Goal: Check status: Check status

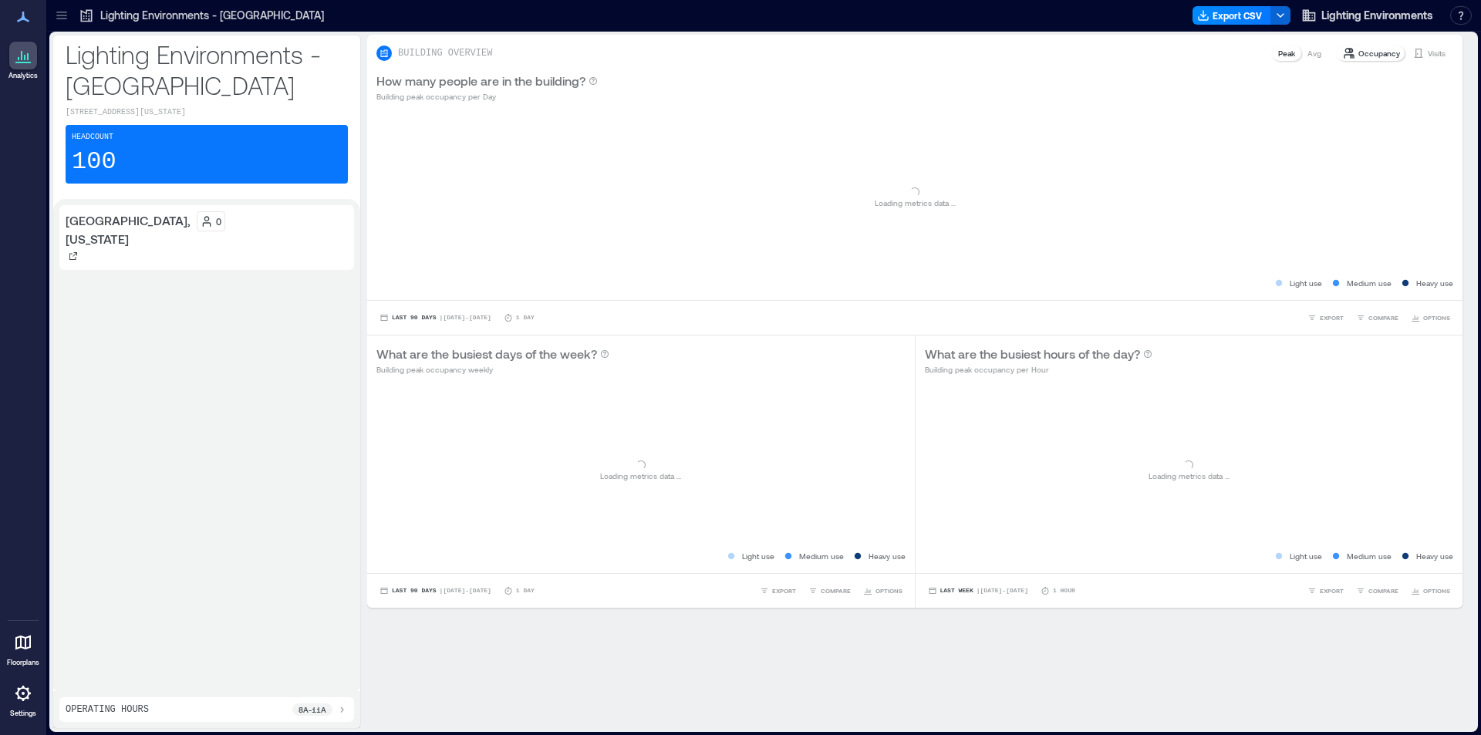
click at [97, 155] on p "100" at bounding box center [94, 162] width 45 height 31
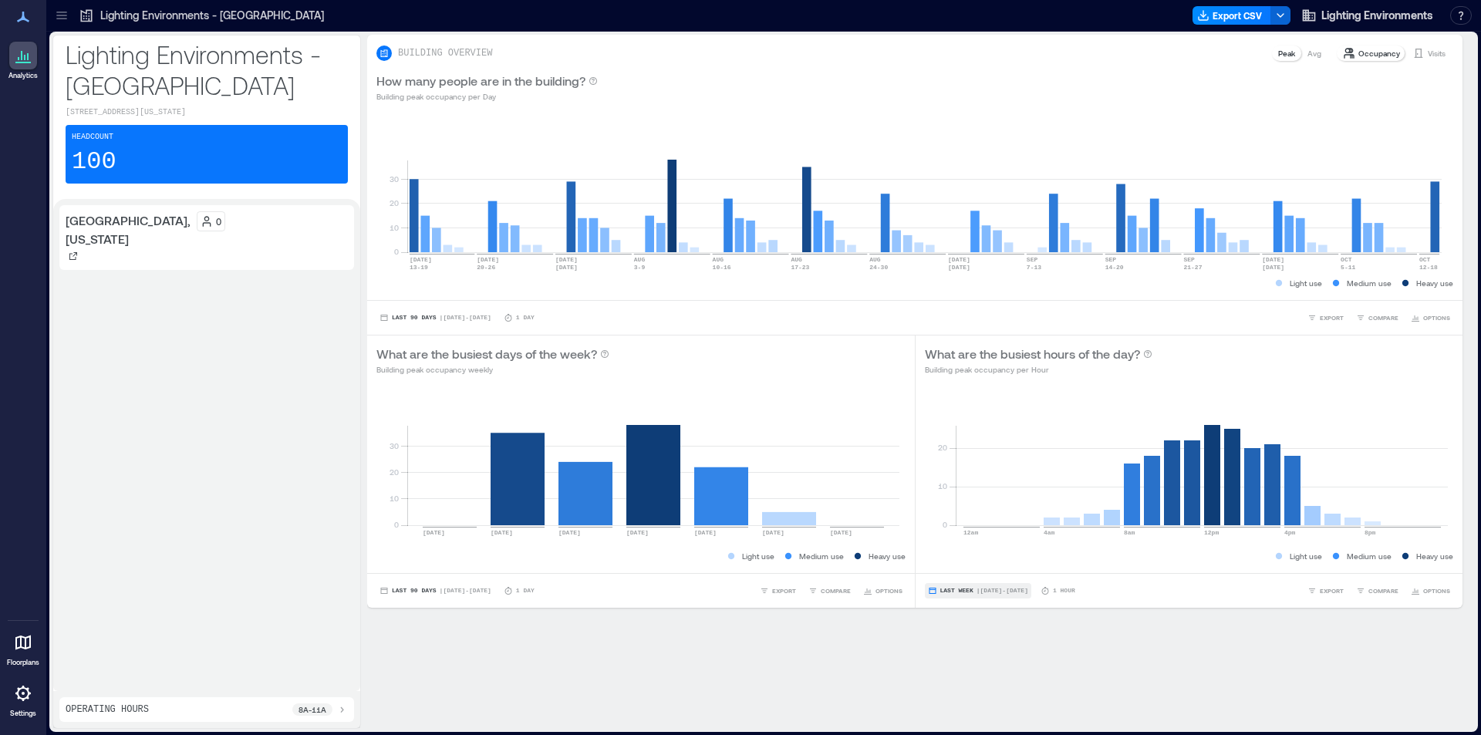
click at [950, 585] on button "Last Week | [DATE] - [DATE]" at bounding box center [978, 590] width 106 height 15
click at [966, 565] on span "Custom" at bounding box center [949, 562] width 33 height 11
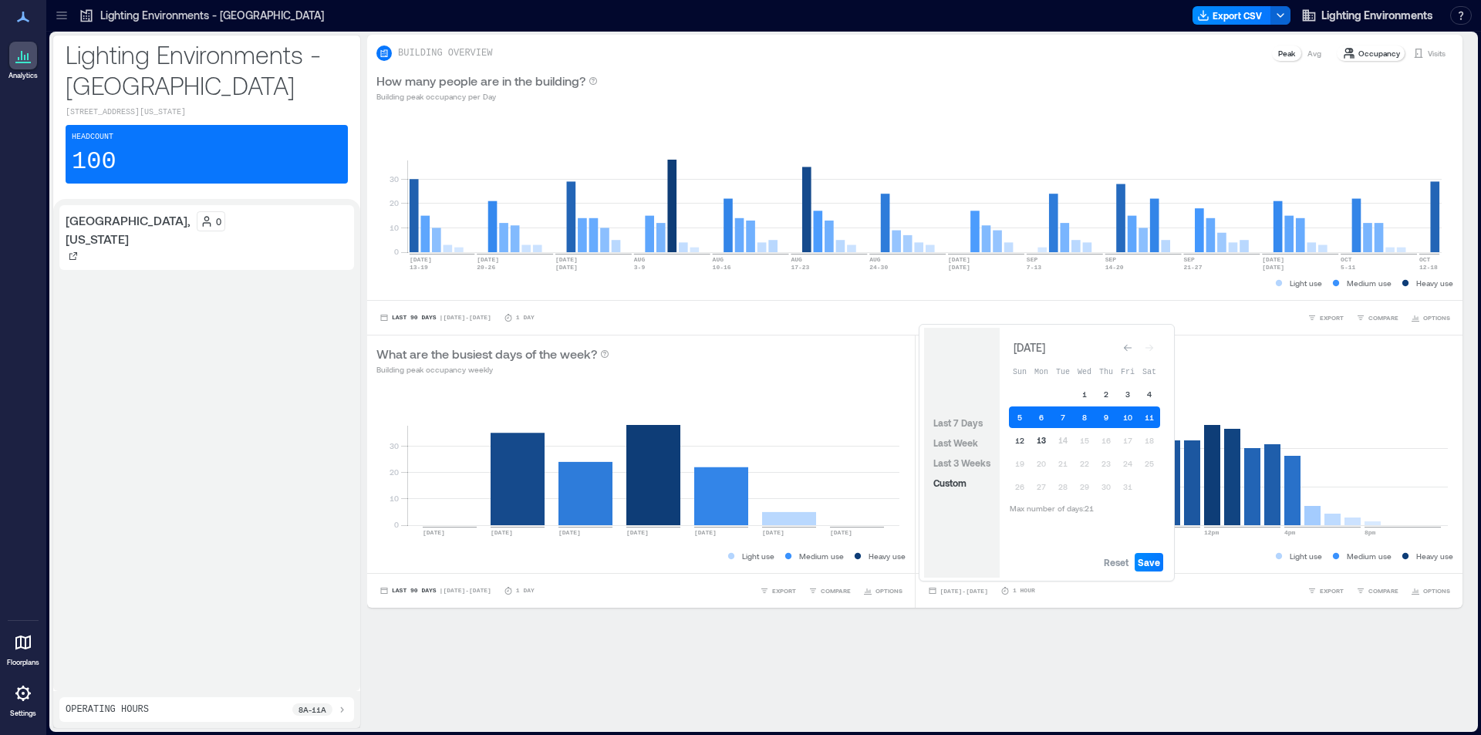
click at [1043, 440] on button "13" at bounding box center [1041, 441] width 22 height 22
click at [1154, 562] on span "Save" at bounding box center [1149, 562] width 22 height 12
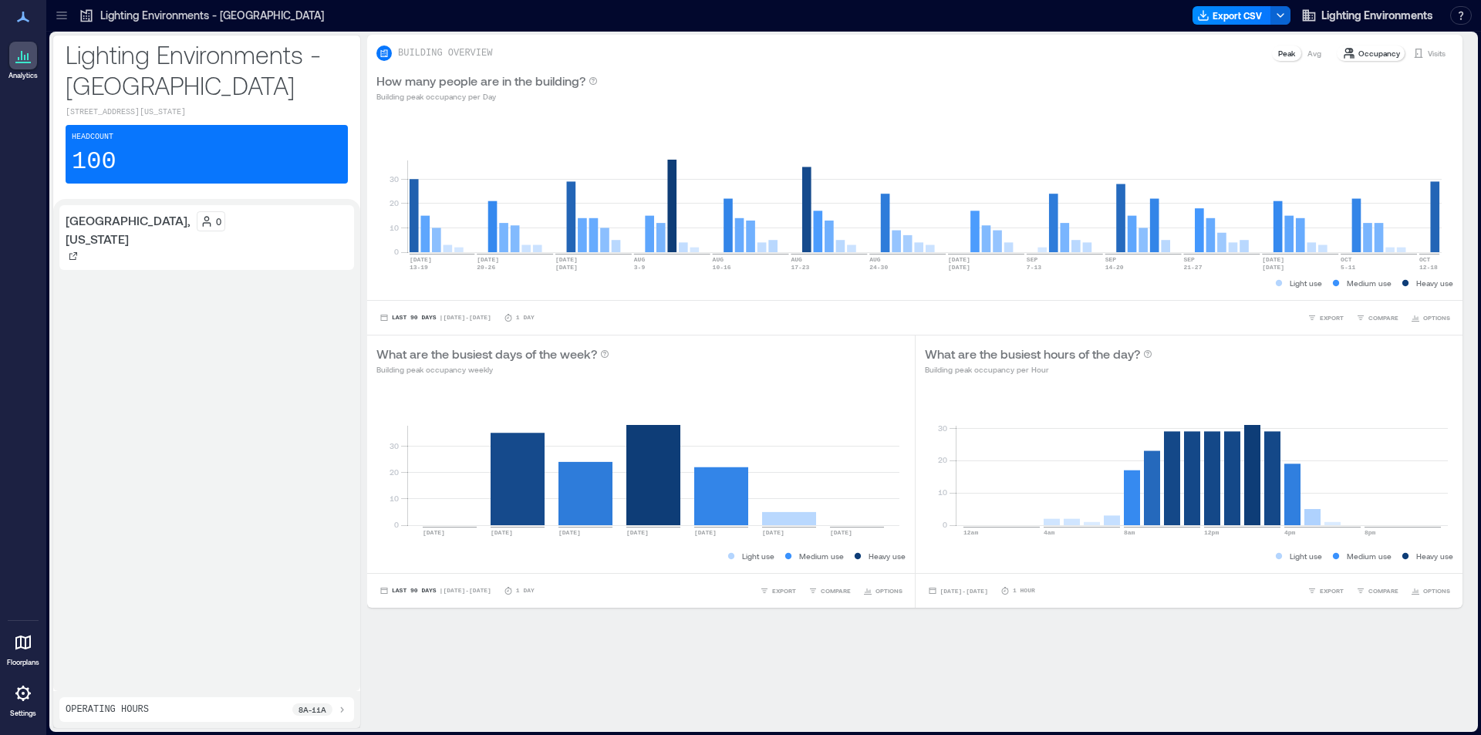
click at [93, 157] on p "100" at bounding box center [94, 162] width 45 height 31
click at [89, 170] on p "100" at bounding box center [94, 162] width 45 height 31
click at [1035, 590] on p "1 Hour" at bounding box center [1024, 590] width 22 height 9
click at [1010, 591] on icon at bounding box center [1004, 590] width 9 height 9
click at [1008, 591] on icon at bounding box center [1004, 591] width 7 height 8
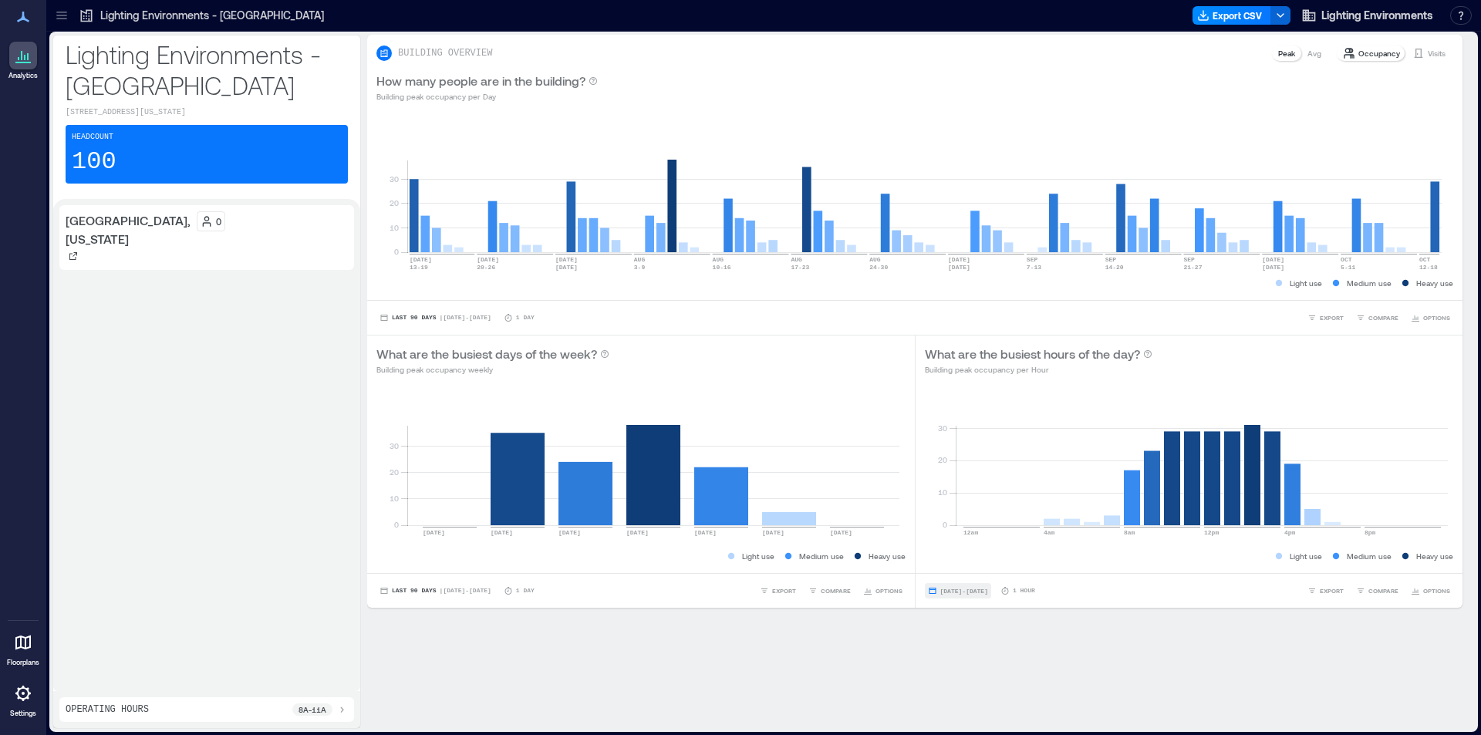
click at [950, 588] on span "[DATE] - [DATE]" at bounding box center [964, 591] width 48 height 7
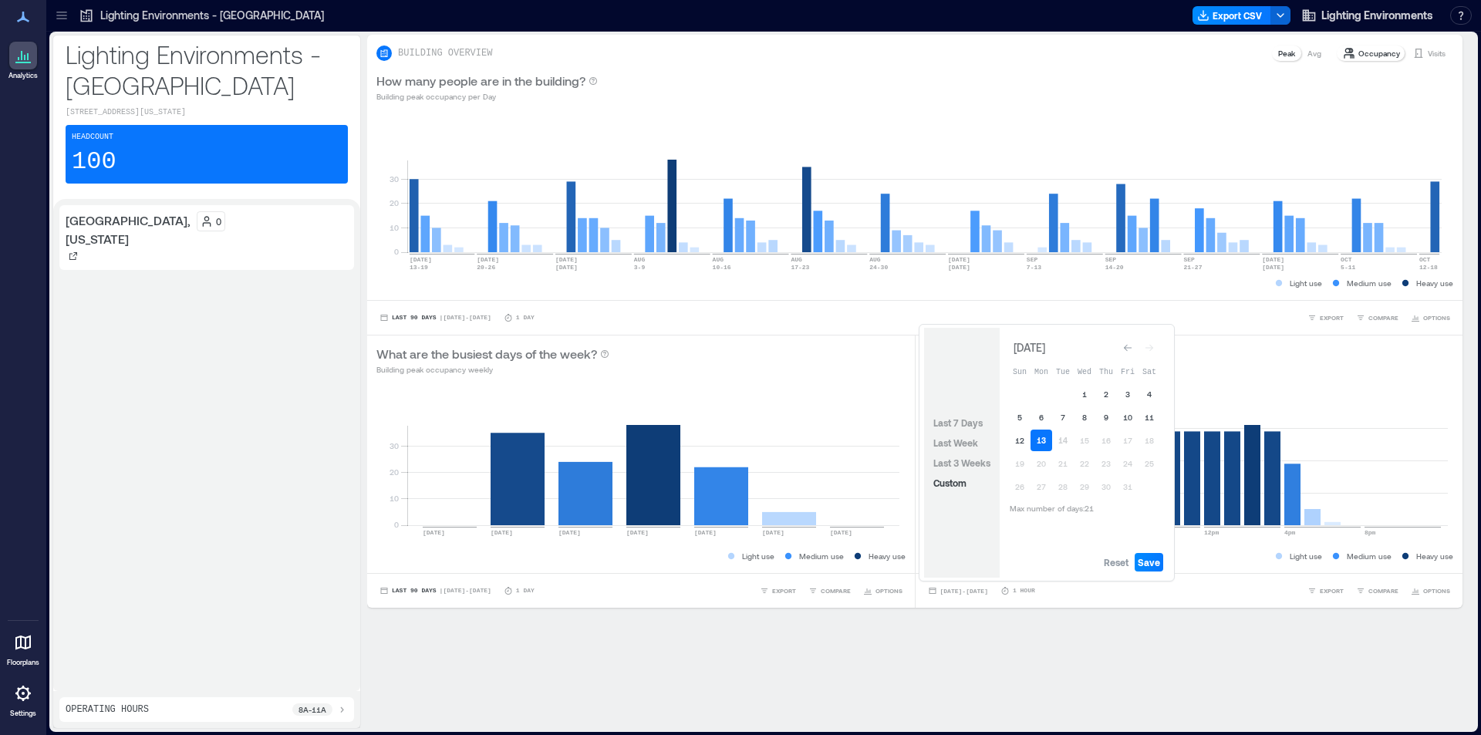
click at [1039, 434] on button "13" at bounding box center [1041, 441] width 22 height 22
click at [1042, 438] on button "13" at bounding box center [1041, 441] width 22 height 22
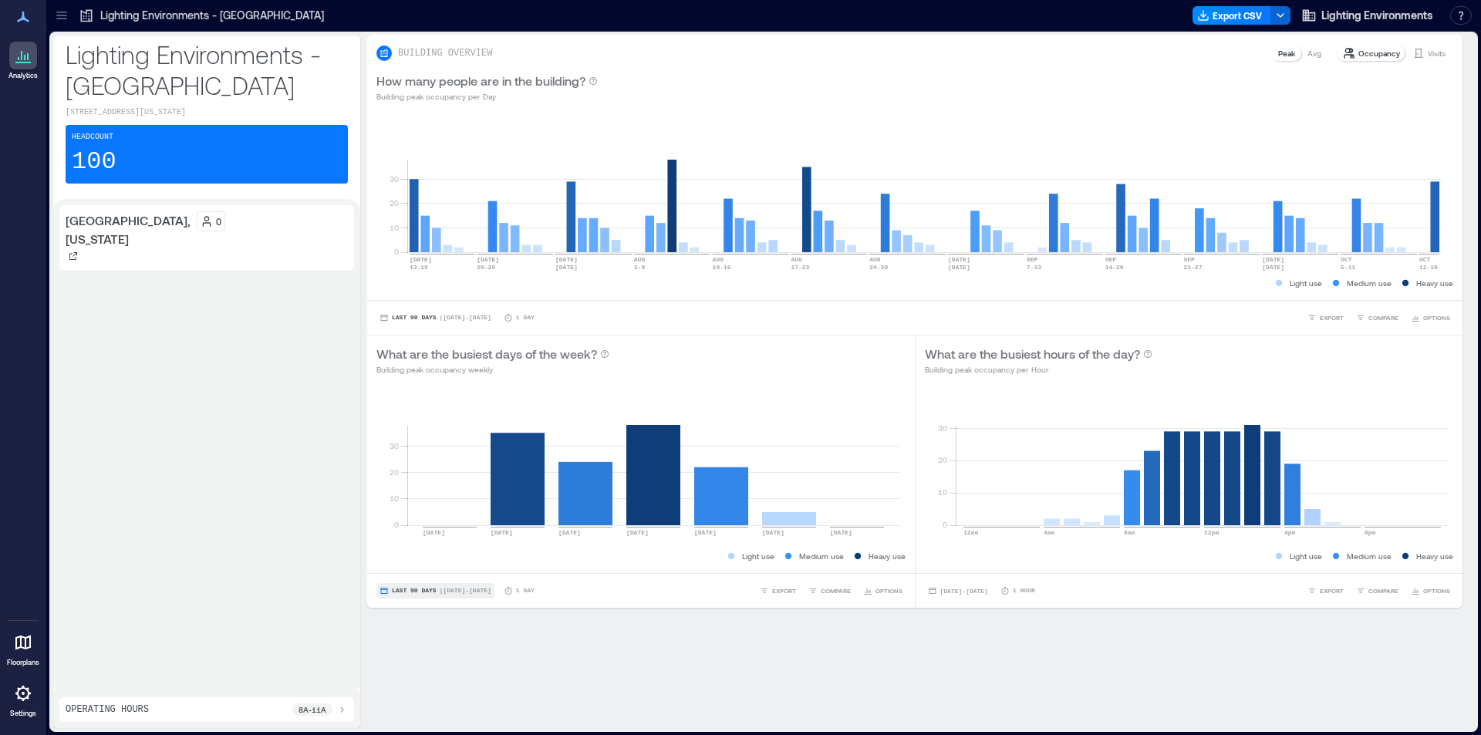
click at [421, 591] on span "Last 90 Days" at bounding box center [414, 591] width 45 height 0
click at [413, 565] on span "Custom" at bounding box center [407, 562] width 33 height 11
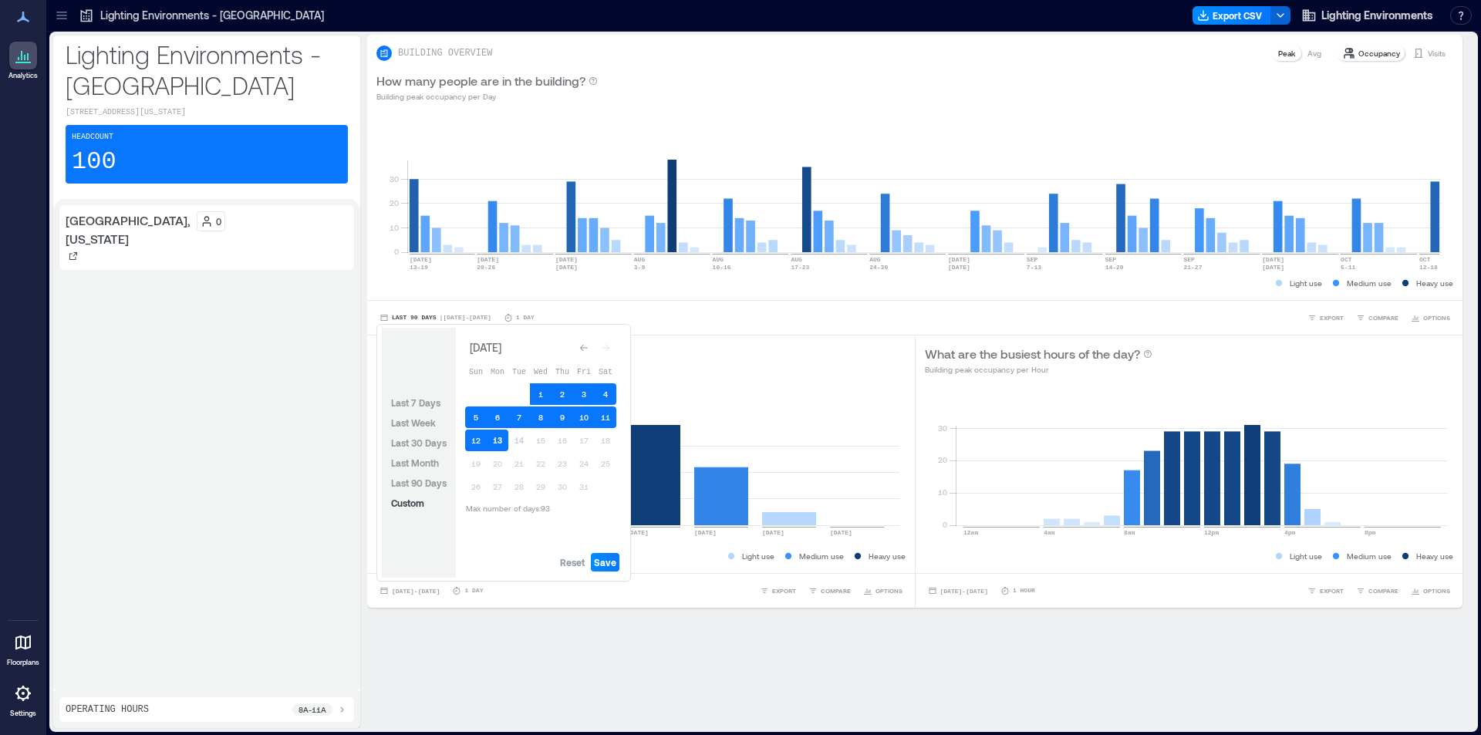
click at [496, 441] on button "13" at bounding box center [498, 441] width 22 height 22
click at [608, 569] on button "Save" at bounding box center [605, 562] width 29 height 19
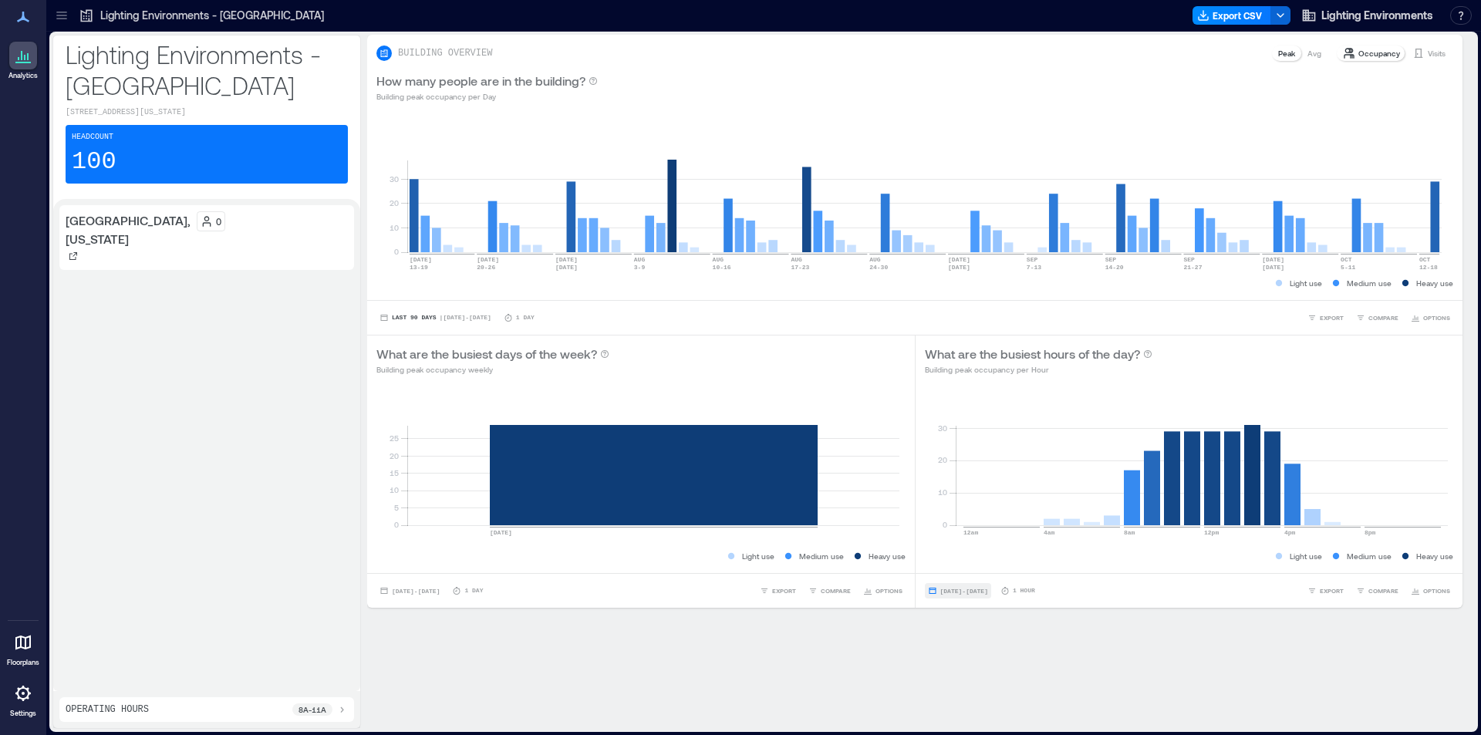
click at [980, 591] on span "[DATE] - [DATE]" at bounding box center [964, 591] width 48 height 7
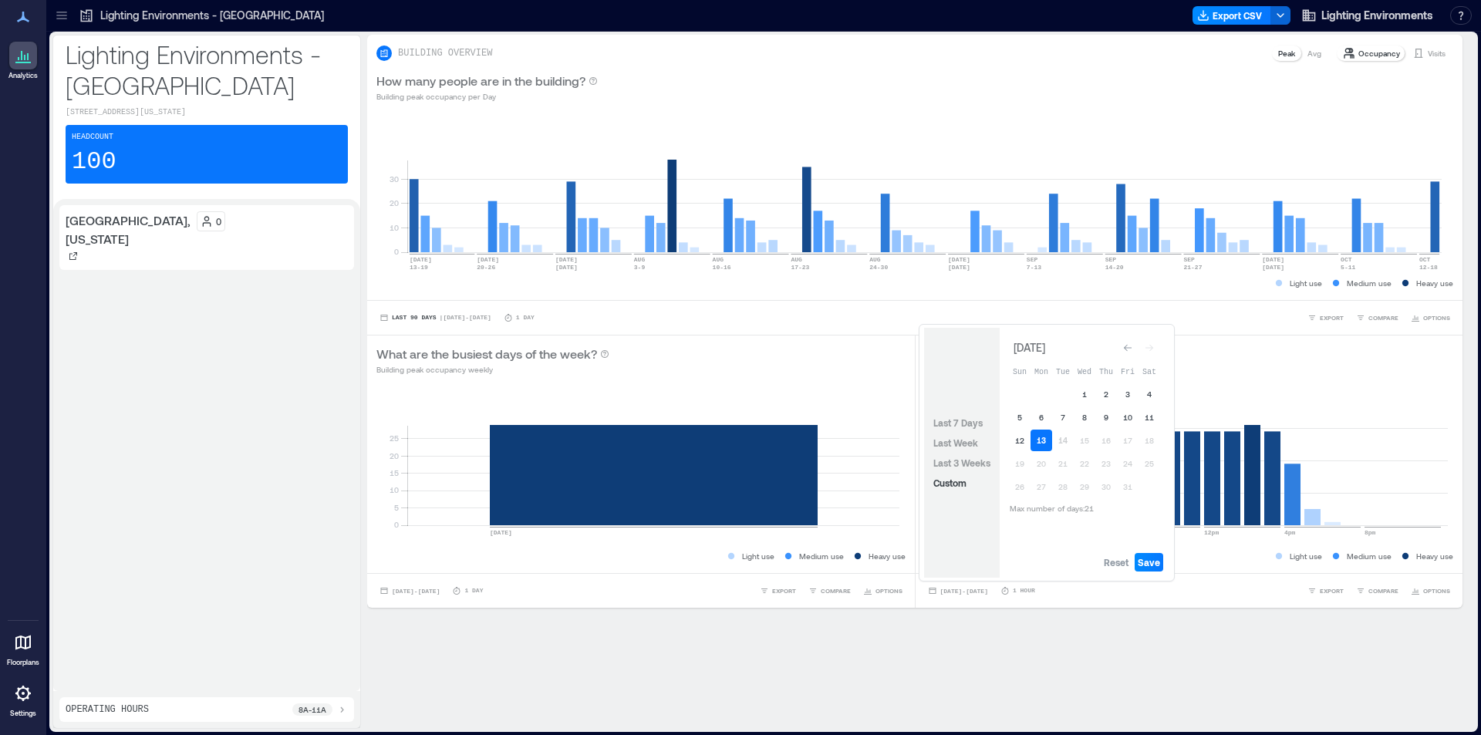
click at [1040, 445] on button "13" at bounding box center [1041, 441] width 22 height 22
click at [1041, 440] on button "13" at bounding box center [1041, 441] width 22 height 22
click at [1147, 565] on span "Save" at bounding box center [1149, 562] width 22 height 12
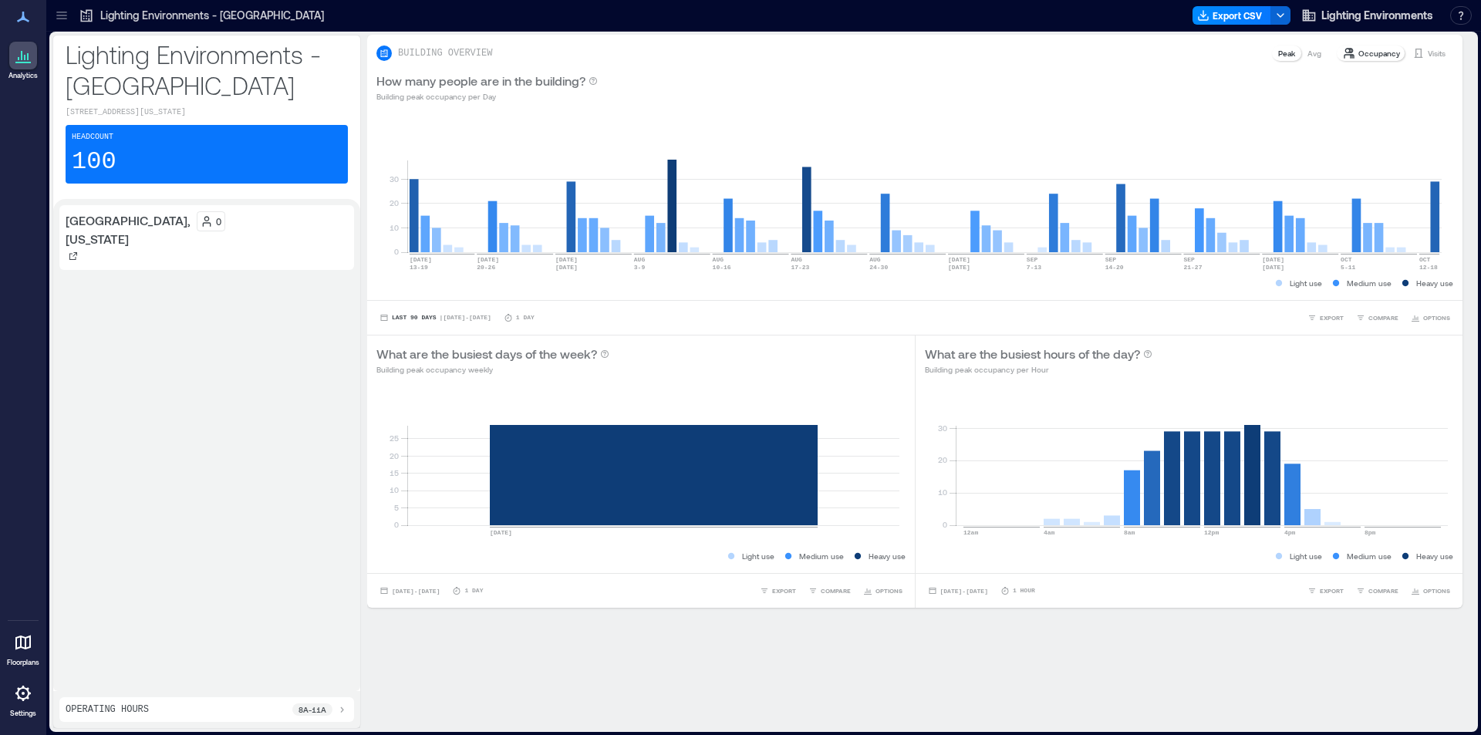
click at [133, 103] on div "Lighting Environments - [GEOGRAPHIC_DATA] [STREET_ADDRESS][US_STATE] Headcount …" at bounding box center [206, 117] width 307 height 164
click at [126, 157] on div "Headcount 100" at bounding box center [207, 154] width 282 height 59
click at [1035, 592] on p "1 Hour" at bounding box center [1024, 590] width 22 height 9
click at [1010, 592] on icon at bounding box center [1004, 590] width 9 height 9
click at [970, 592] on span "[DATE] - [DATE]" at bounding box center [964, 591] width 48 height 7
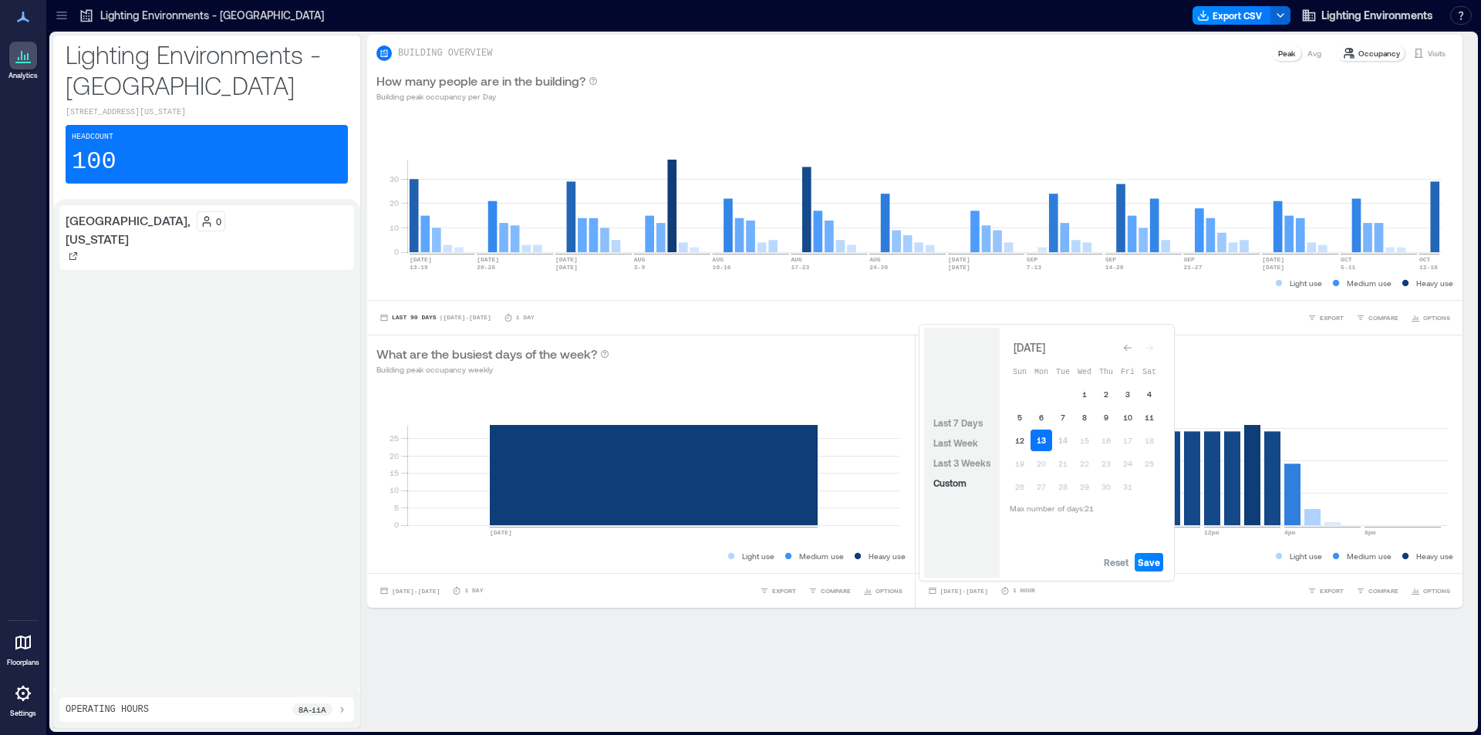
click at [1044, 442] on button "13" at bounding box center [1041, 441] width 22 height 22
click at [1154, 562] on span "Save" at bounding box center [1149, 562] width 22 height 12
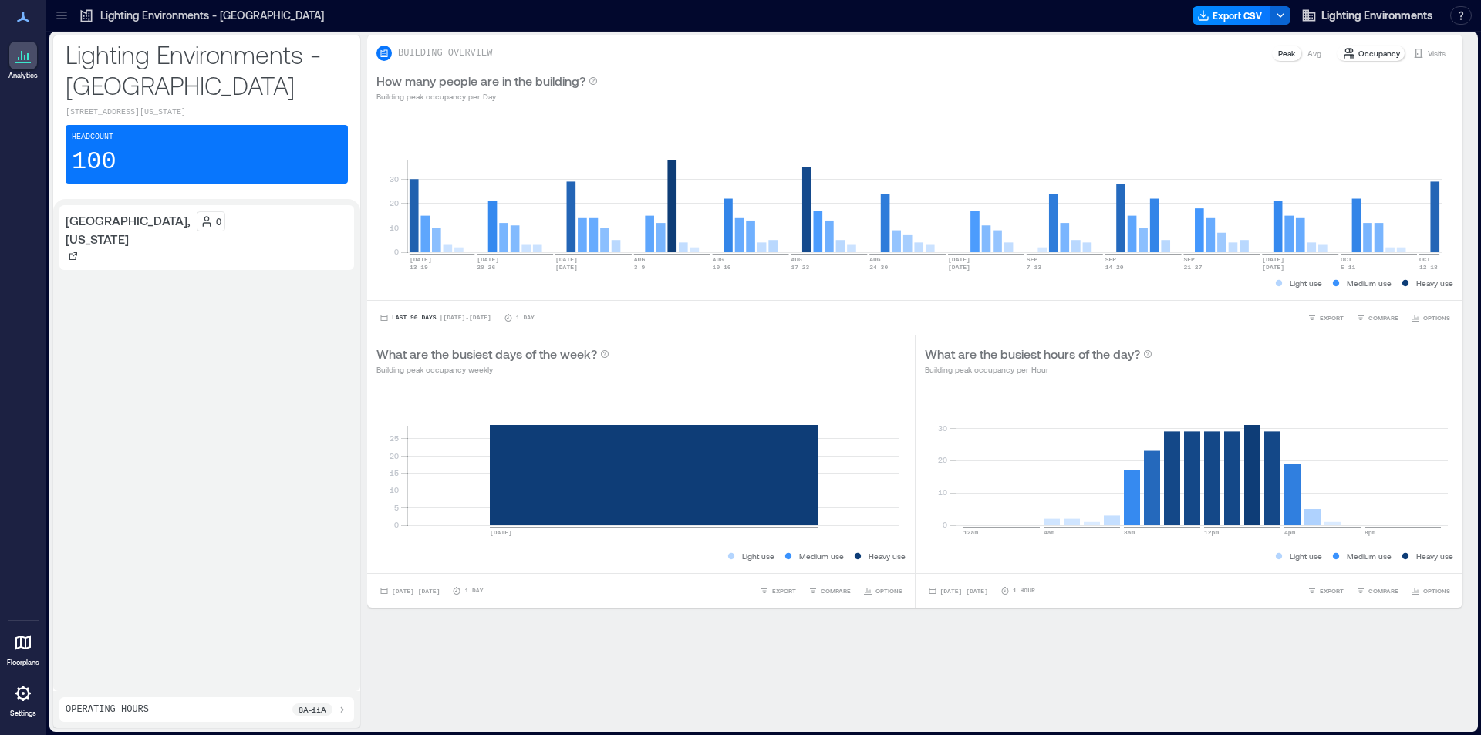
click at [996, 379] on div "What are the busiest hours of the day? Building peak occupancy per Hour" at bounding box center [1190, 360] width 548 height 49
click at [437, 592] on span "[DATE] - [DATE]" at bounding box center [416, 591] width 48 height 7
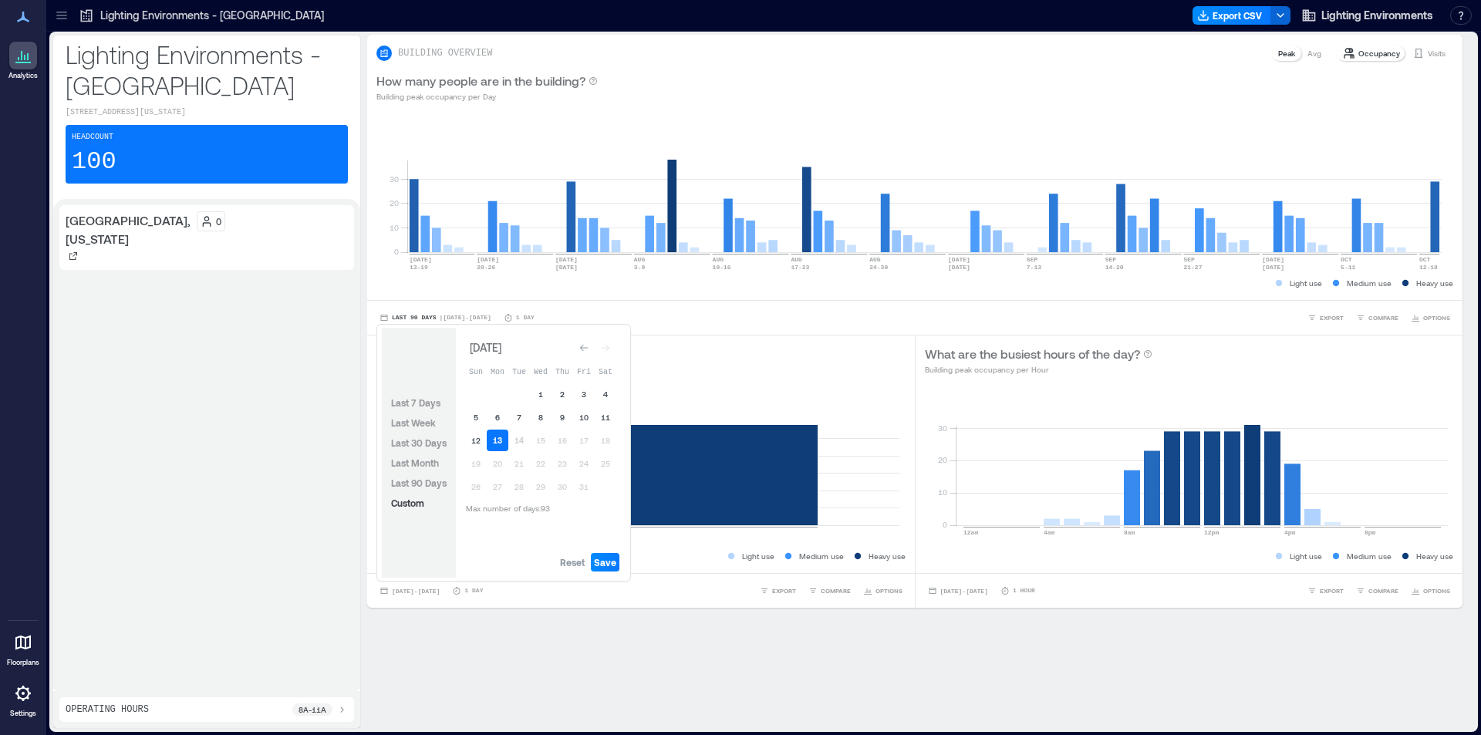
click at [500, 440] on button "13" at bounding box center [498, 441] width 22 height 22
click at [612, 564] on span "Save" at bounding box center [605, 562] width 22 height 12
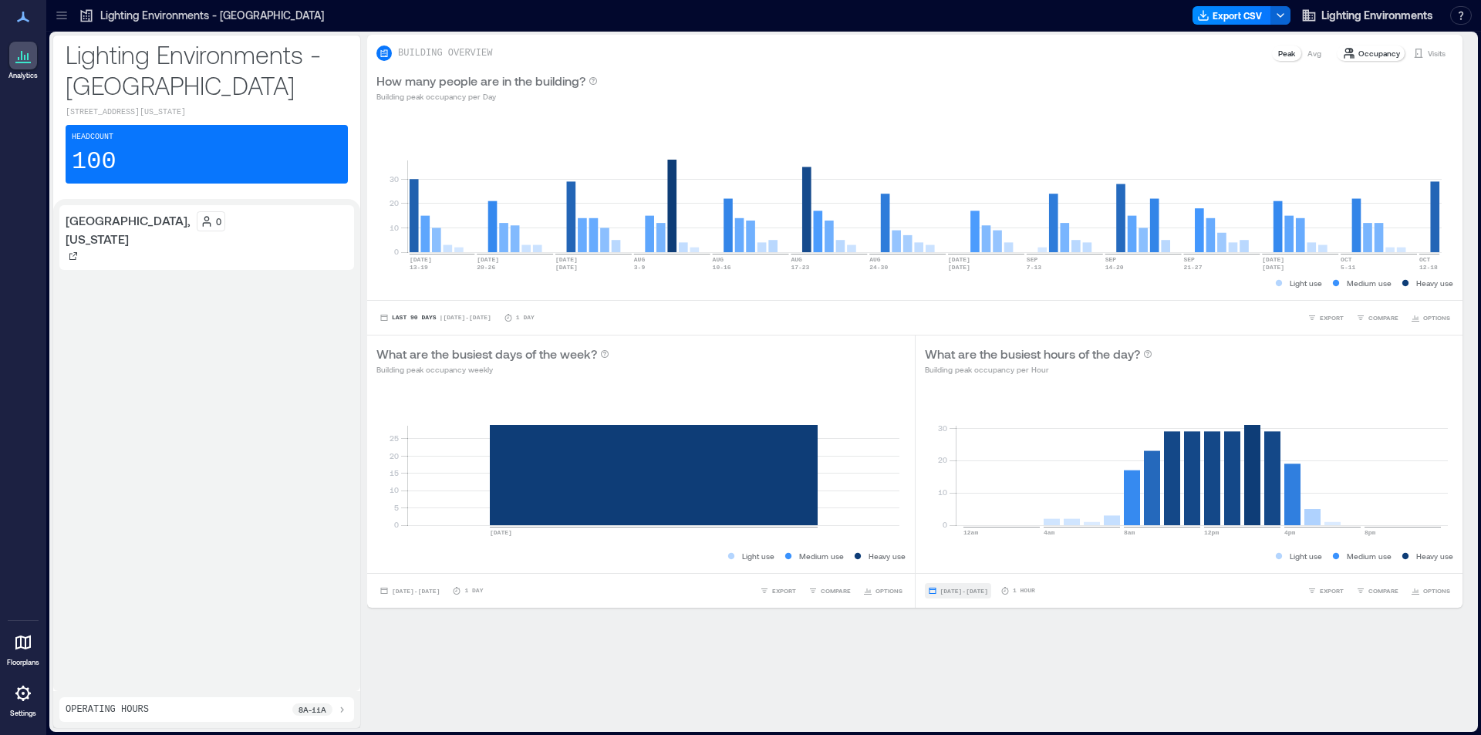
click at [952, 594] on span "[DATE] - [DATE]" at bounding box center [964, 591] width 48 height 7
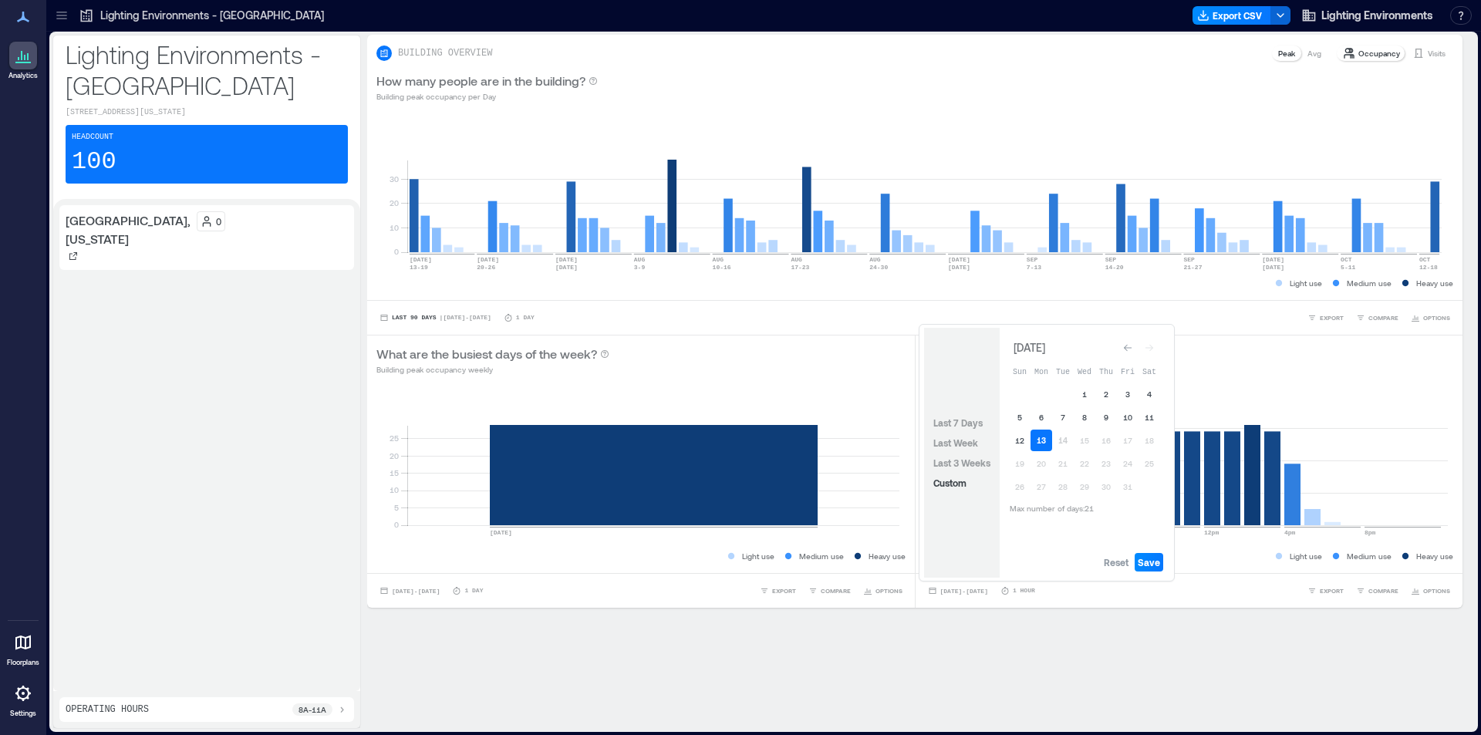
click at [1043, 446] on button "13" at bounding box center [1041, 441] width 22 height 22
click at [1049, 437] on button "13" at bounding box center [1041, 441] width 22 height 22
click at [1042, 437] on button "13" at bounding box center [1041, 441] width 22 height 22
click at [1153, 551] on div "Reset Save" at bounding box center [1085, 562] width 170 height 31
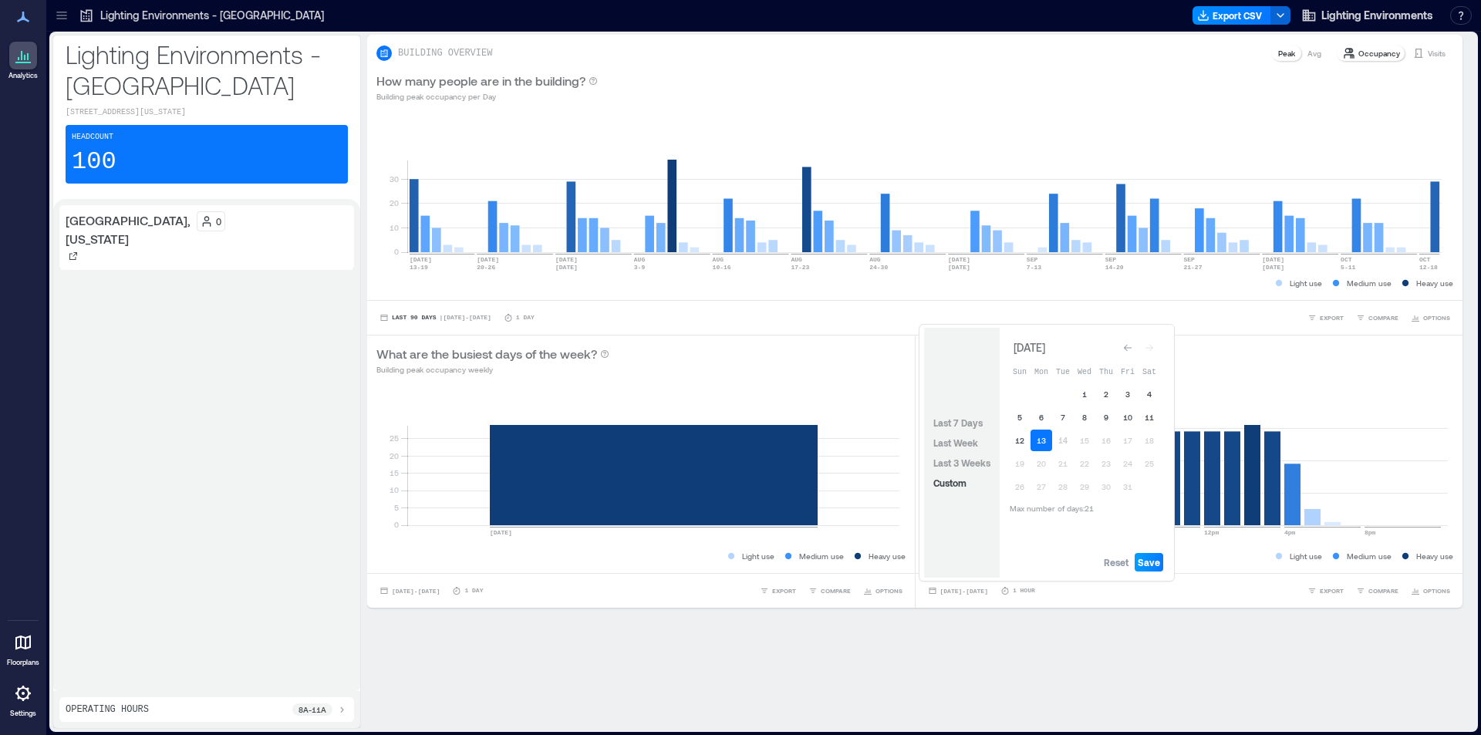
click at [1150, 563] on span "Save" at bounding box center [1149, 562] width 22 height 12
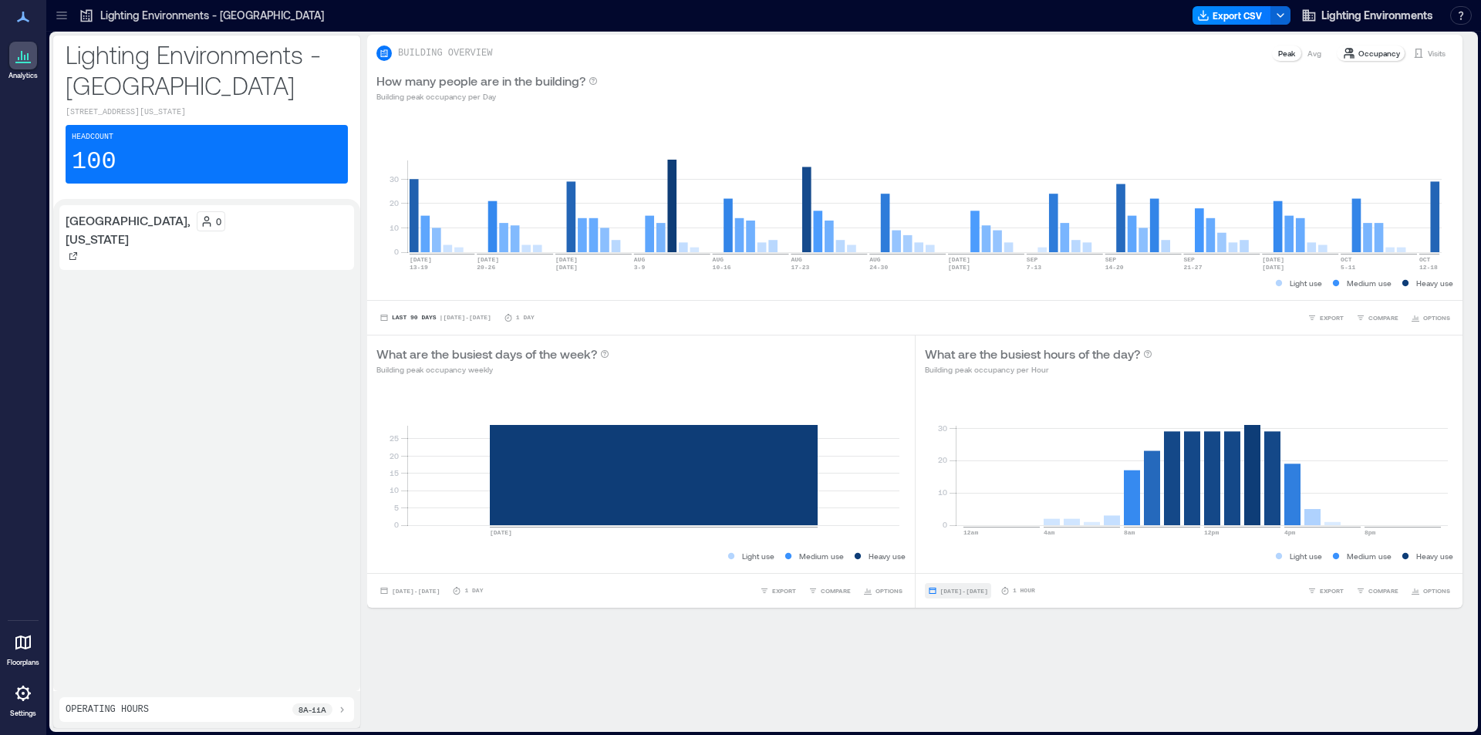
click at [956, 596] on button "[DATE] - [DATE]" at bounding box center [958, 590] width 66 height 15
click at [1320, 371] on div "What are the busiest hours of the day? Building peak occupancy per Hour" at bounding box center [1189, 360] width 529 height 31
click at [956, 592] on span "[DATE] - [DATE]" at bounding box center [964, 591] width 48 height 7
